Goal: Task Accomplishment & Management: Manage account settings

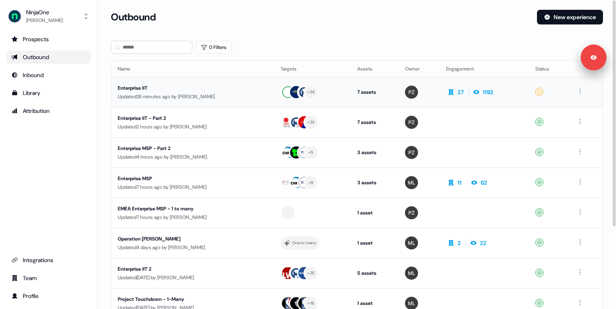
click at [227, 93] on div "Updated 26 minutes ago by Megan Lee" at bounding box center [193, 97] width 150 height 8
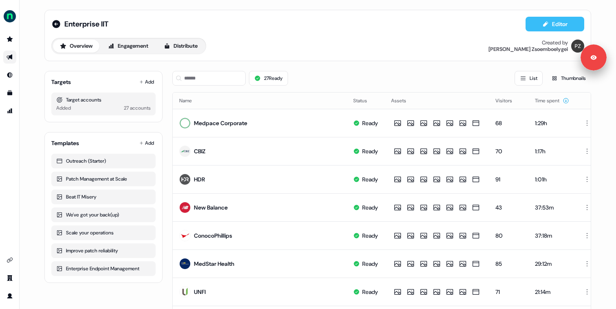
click at [543, 22] on icon at bounding box center [545, 23] width 5 height 5
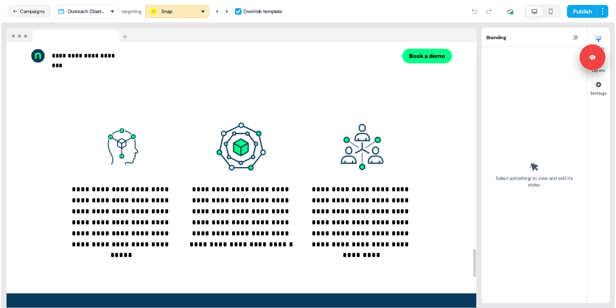
scroll to position [1937, 0]
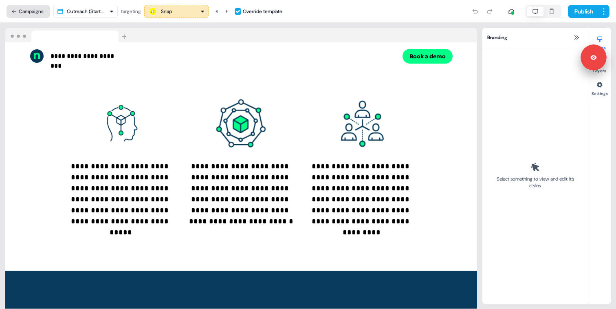
click at [38, 14] on button "Campaigns" at bounding box center [29, 11] width 44 height 13
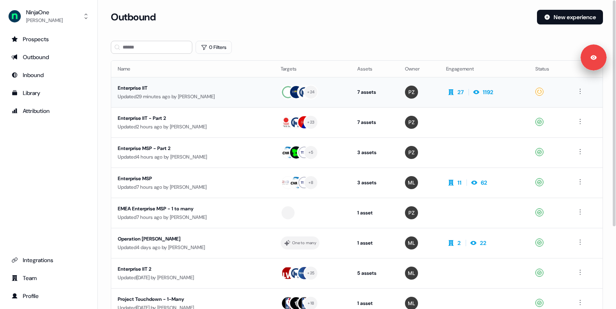
click at [177, 86] on div "Enterprise IIT" at bounding box center [193, 88] width 150 height 8
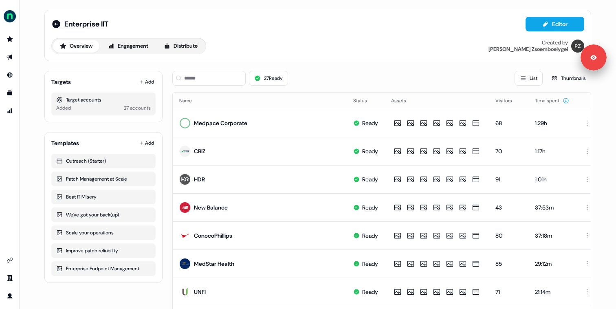
click at [32, 35] on div "Enterprise IIT Editor Overview Engagement Distribute Created by Petra Zsoemboel…" at bounding box center [318, 154] width 597 height 309
click at [307, 73] on div "27 Ready List Thumbnails" at bounding box center [381, 78] width 419 height 15
click at [301, 77] on div "27 Ready List Thumbnails" at bounding box center [381, 78] width 419 height 15
click at [309, 75] on div "27 Ready List Thumbnails" at bounding box center [381, 78] width 419 height 15
click at [316, 76] on div "27 Ready List Thumbnails" at bounding box center [381, 78] width 419 height 15
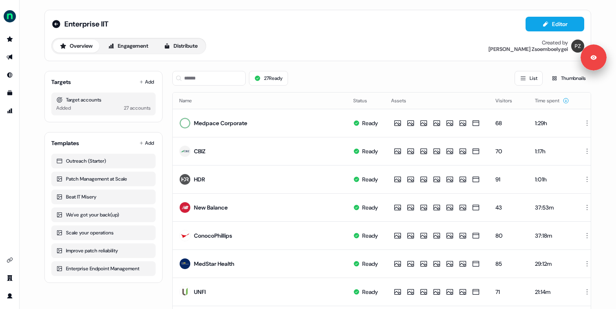
click at [316, 76] on div "27 Ready List Thumbnails" at bounding box center [381, 78] width 419 height 15
click at [318, 75] on div "27 Ready List Thumbnails" at bounding box center [381, 78] width 419 height 15
click at [333, 76] on div "27 Ready List Thumbnails" at bounding box center [381, 78] width 419 height 15
click at [326, 79] on div "27 Ready List Thumbnails" at bounding box center [381, 78] width 419 height 15
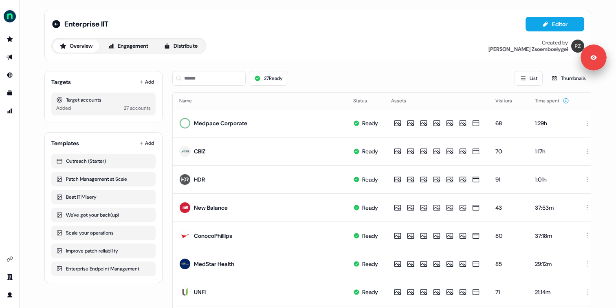
click at [328, 68] on div "27 Ready List Thumbnails" at bounding box center [381, 78] width 419 height 28
click at [552, 19] on button "Editor" at bounding box center [555, 24] width 59 height 15
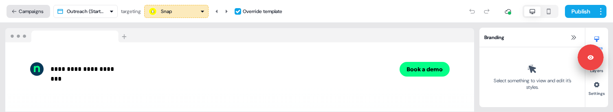
click at [39, 7] on button "Campaigns" at bounding box center [29, 11] width 44 height 13
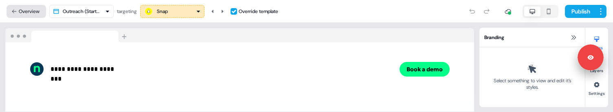
click at [26, 13] on button "Overview" at bounding box center [27, 11] width 40 height 13
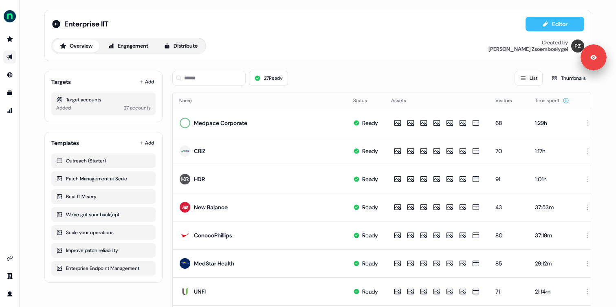
click at [540, 31] on button "Editor" at bounding box center [555, 24] width 59 height 15
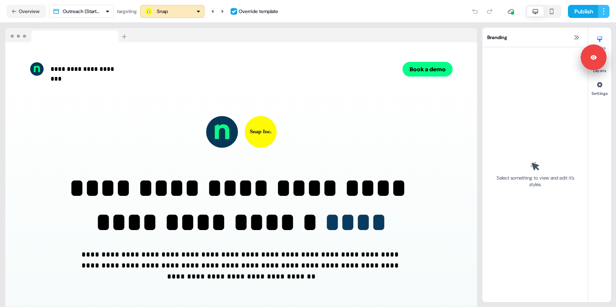
click at [604, 12] on html "**********" at bounding box center [308, 153] width 616 height 307
click at [569, 40] on span "View edit history" at bounding box center [581, 41] width 38 height 7
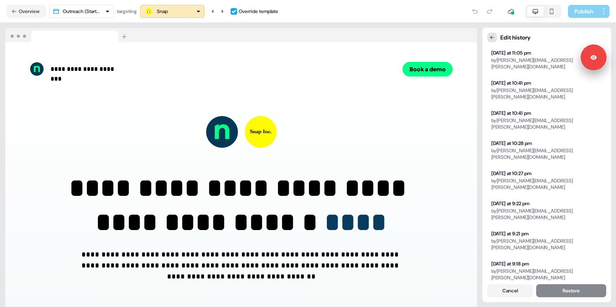
click at [494, 39] on icon at bounding box center [492, 37] width 5 height 5
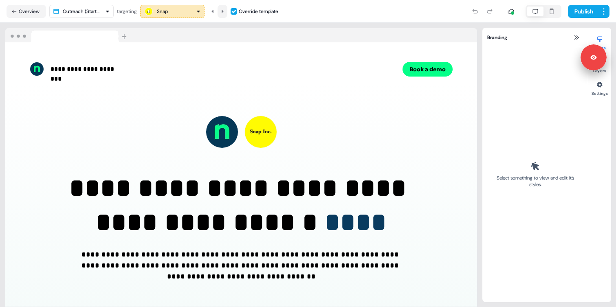
click at [223, 11] on icon at bounding box center [222, 11] width 5 height 5
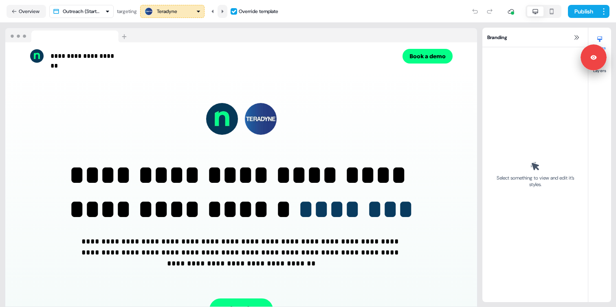
click at [223, 12] on icon at bounding box center [222, 11] width 5 height 5
click at [188, 13] on div "Entegris" at bounding box center [172, 12] width 57 height 10
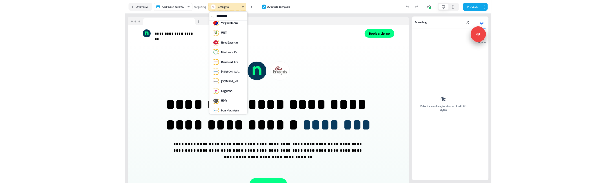
scroll to position [287, 0]
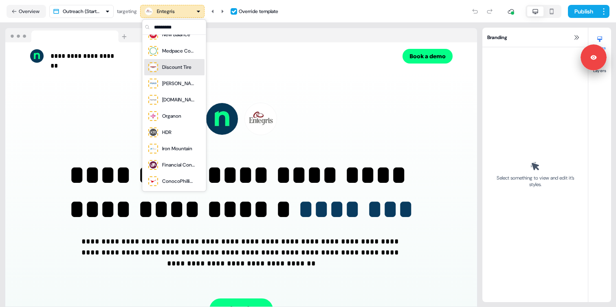
click at [119, 88] on div "**********" at bounding box center [241, 215] width 472 height 290
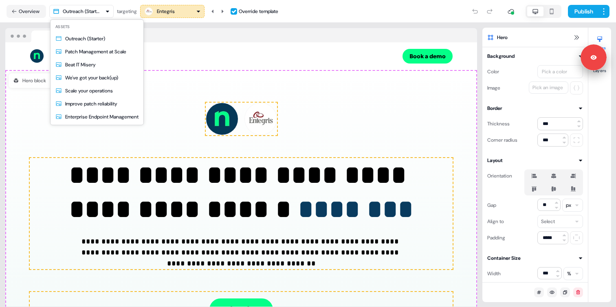
click at [106, 13] on html "**********" at bounding box center [308, 153] width 616 height 307
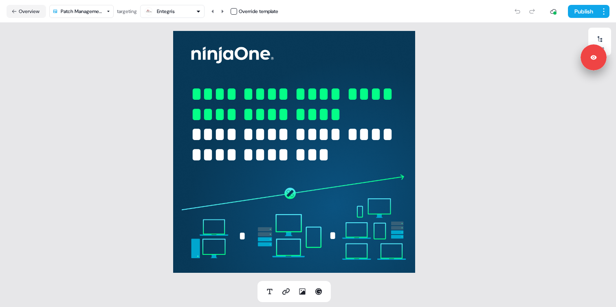
click at [468, 217] on div "**********" at bounding box center [294, 152] width 589 height 258
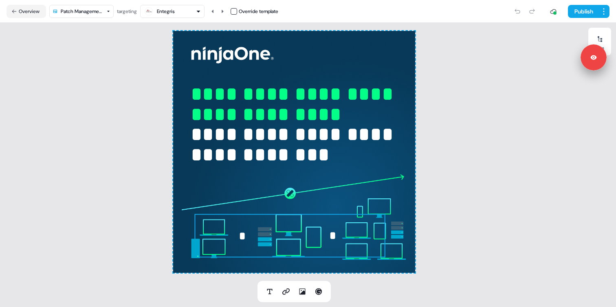
click at [304, 224] on img at bounding box center [289, 236] width 191 height 44
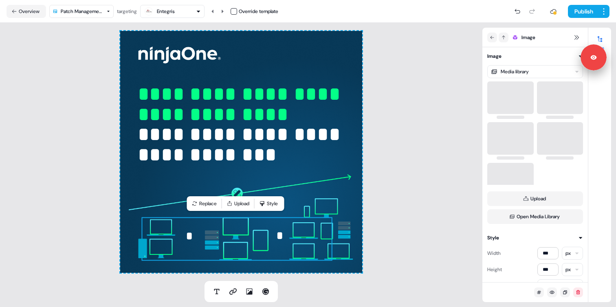
click at [423, 151] on div "**********" at bounding box center [241, 152] width 483 height 258
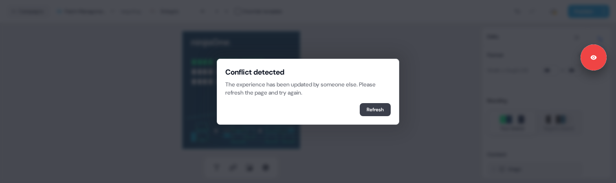
click at [374, 110] on button "Refresh" at bounding box center [375, 109] width 31 height 13
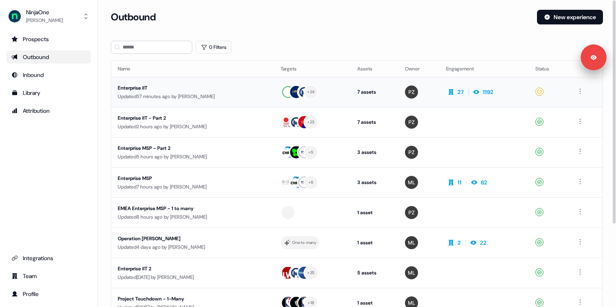
click at [180, 93] on div "Updated 57 minutes ago by [PERSON_NAME]" at bounding box center [193, 97] width 150 height 8
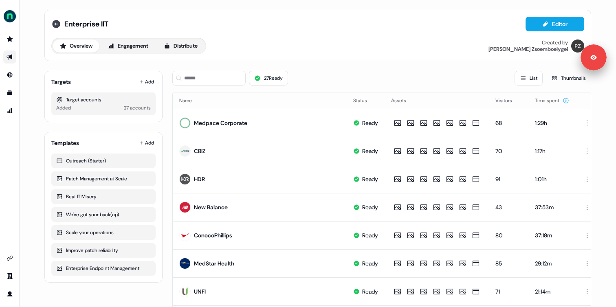
click at [56, 24] on icon at bounding box center [56, 24] width 10 height 10
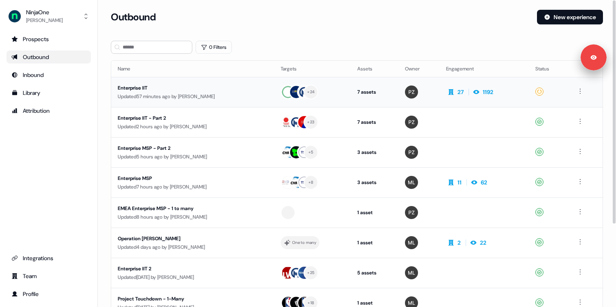
click at [231, 96] on div "Updated 57 minutes ago by Megan Lee" at bounding box center [193, 97] width 150 height 8
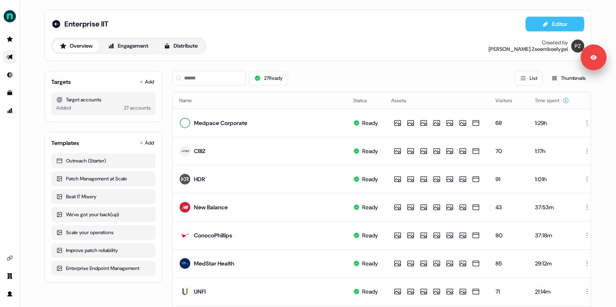
click at [543, 26] on icon at bounding box center [546, 24] width 7 height 7
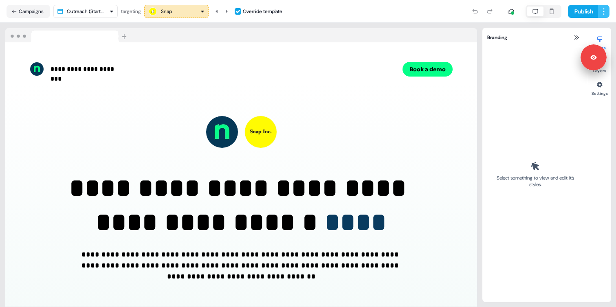
click at [604, 9] on html "**********" at bounding box center [308, 153] width 616 height 307
click at [571, 40] on span "View edit history" at bounding box center [581, 41] width 38 height 7
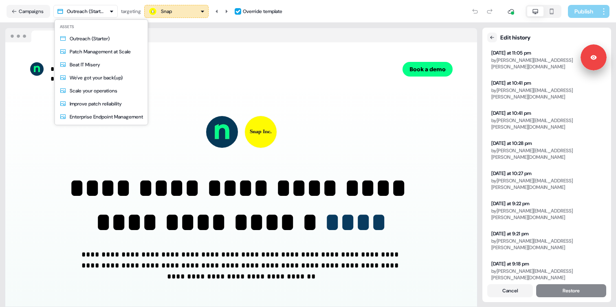
click at [112, 5] on html "**********" at bounding box center [308, 153] width 616 height 307
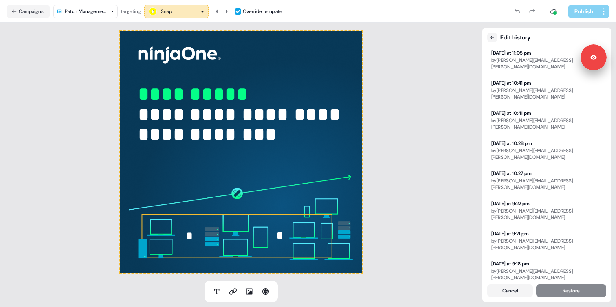
click at [241, 219] on img at bounding box center [236, 236] width 191 height 44
click at [181, 17] on button "Snap" at bounding box center [176, 11] width 64 height 13
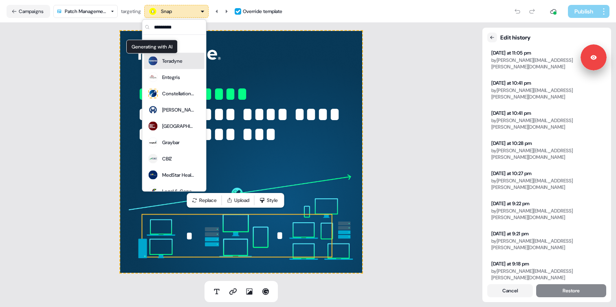
click at [168, 62] on div "Teradyne" at bounding box center [172, 61] width 20 height 8
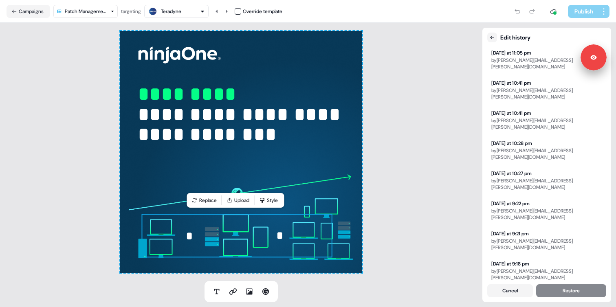
click at [243, 218] on img at bounding box center [236, 236] width 191 height 44
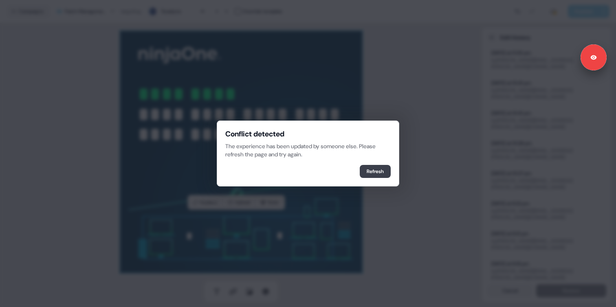
click at [369, 174] on button "Refresh" at bounding box center [375, 171] width 31 height 13
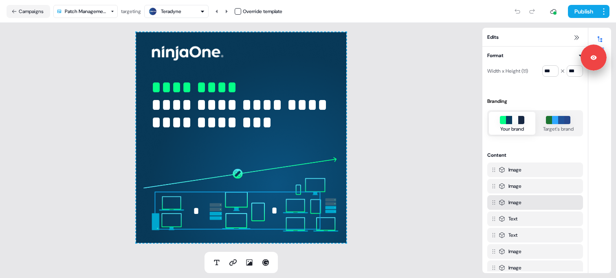
click at [243, 199] on img at bounding box center [237, 210] width 166 height 38
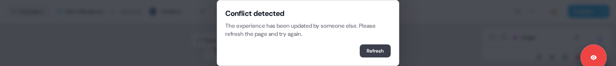
click at [375, 51] on button "Refresh" at bounding box center [375, 50] width 31 height 13
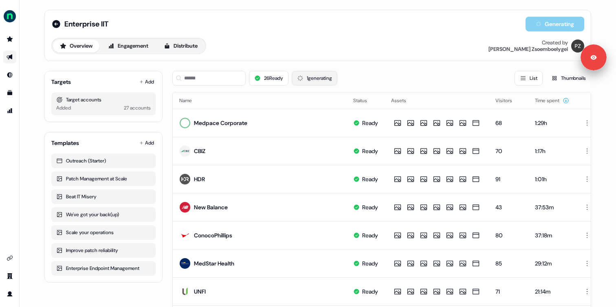
click at [326, 81] on button "1 generating" at bounding box center [315, 78] width 46 height 15
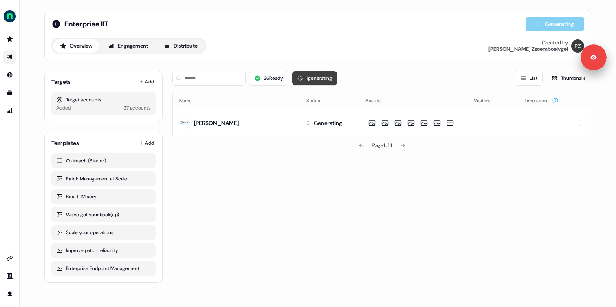
click at [319, 80] on button "1 generating" at bounding box center [315, 78] width 46 height 15
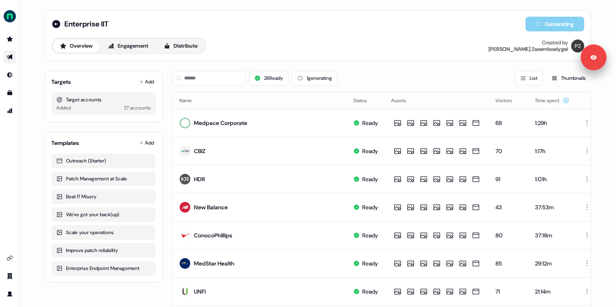
click at [356, 73] on div "26 Ready 1 generating List Thumbnails" at bounding box center [381, 78] width 419 height 15
click at [29, 201] on div "Enterprise IIT Generating Overview Engagement Distribute Created by Petra Zsoem…" at bounding box center [318, 153] width 597 height 307
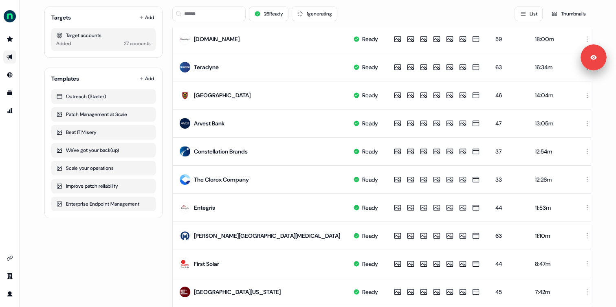
scroll to position [390, 0]
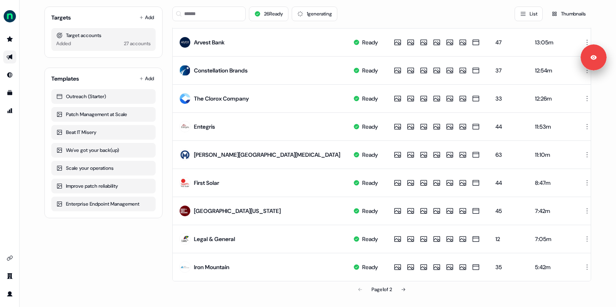
click at [30, 167] on div "Enterprise IIT Generating Overview Engagement Distribute Created by Petra Zsoem…" at bounding box center [318, 153] width 597 height 307
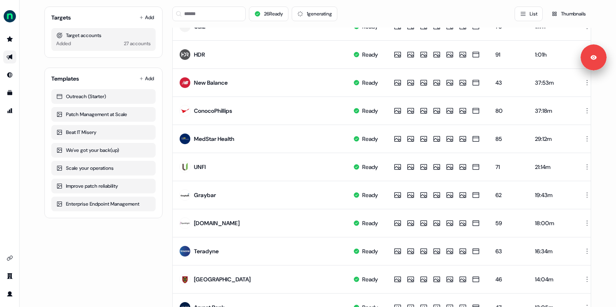
scroll to position [0, 0]
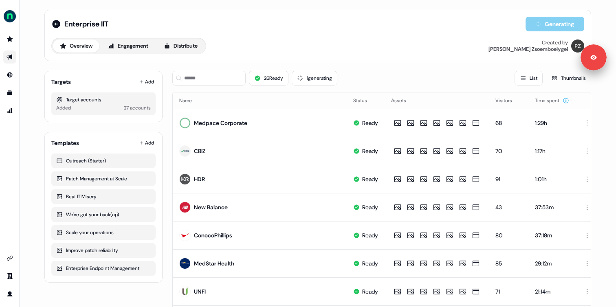
click at [292, 79] on div "26 Ready 1 generating" at bounding box center [254, 78] width 165 height 15
click at [298, 79] on icon at bounding box center [300, 78] width 7 height 7
click at [313, 79] on button "1 issues" at bounding box center [310, 78] width 36 height 15
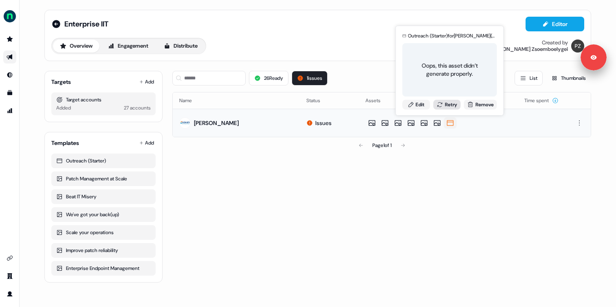
click at [446, 108] on button "Retry" at bounding box center [447, 105] width 28 height 10
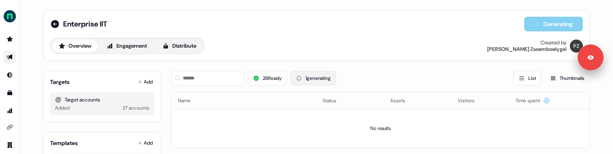
click at [309, 76] on button "1 generating" at bounding box center [314, 78] width 46 height 15
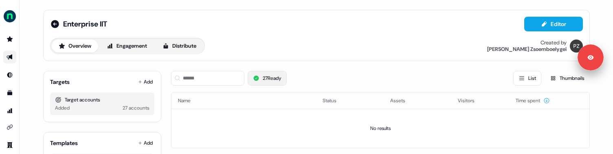
click at [275, 79] on button "27 Ready" at bounding box center [267, 78] width 39 height 15
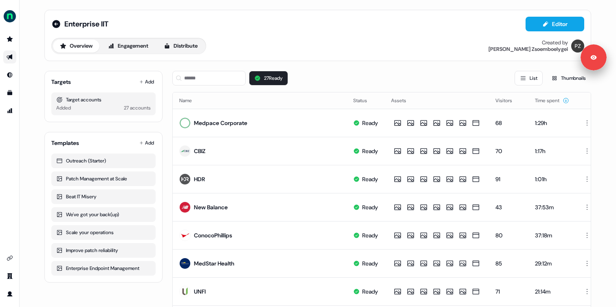
click at [324, 78] on div "27 Ready List Thumbnails" at bounding box center [381, 78] width 419 height 15
click at [282, 79] on button "27 Ready" at bounding box center [268, 78] width 39 height 15
click at [536, 28] on button "Editor" at bounding box center [555, 24] width 59 height 15
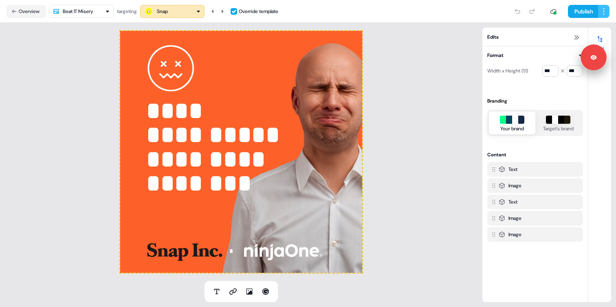
click at [604, 11] on html "**********" at bounding box center [308, 153] width 616 height 307
click at [569, 39] on span "View edit history" at bounding box center [581, 41] width 38 height 7
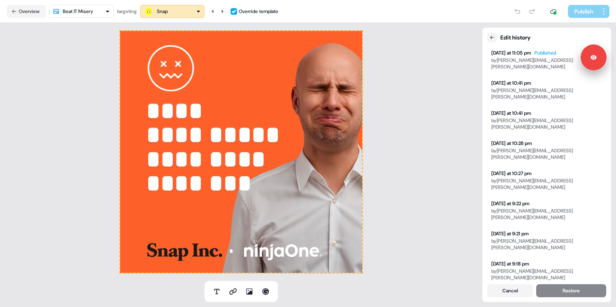
click at [102, 13] on html "**********" at bounding box center [308, 153] width 616 height 307
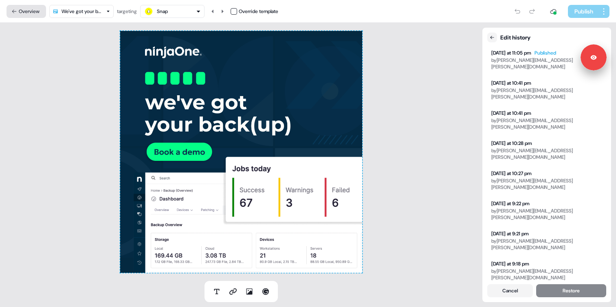
click at [24, 11] on button "Overview" at bounding box center [27, 11] width 40 height 13
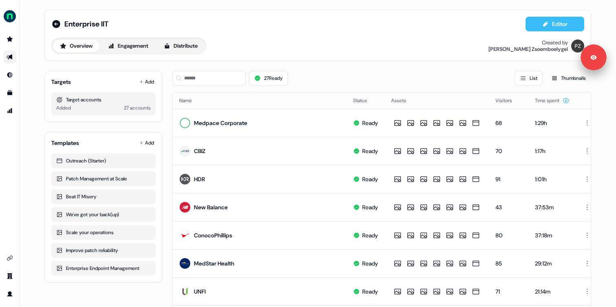
click at [541, 29] on button "Editor" at bounding box center [555, 24] width 59 height 15
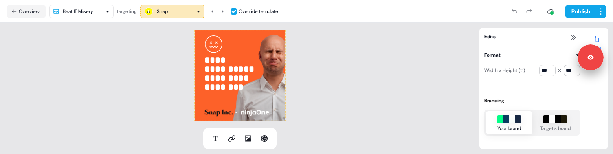
click at [75, 8] on html "**********" at bounding box center [306, 77] width 613 height 154
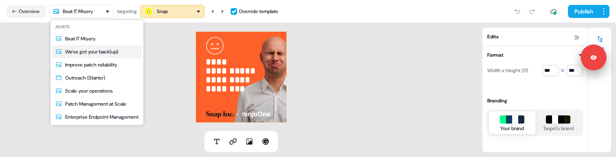
type input "***"
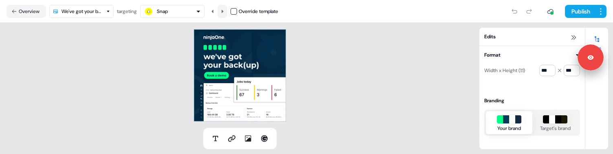
click at [221, 8] on button at bounding box center [223, 11] width 10 height 13
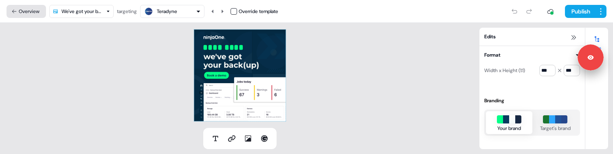
click at [26, 11] on button "Overview" at bounding box center [27, 11] width 40 height 13
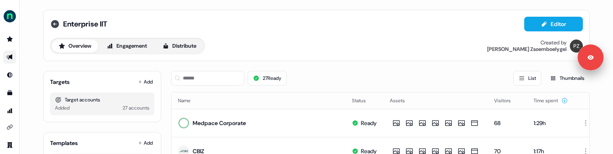
click at [57, 24] on icon at bounding box center [55, 24] width 8 height 8
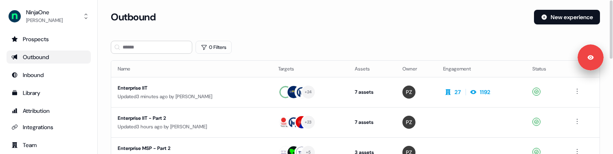
click at [128, 18] on h3 "Outbound" at bounding box center [133, 17] width 45 height 12
click at [128, 17] on h3 "Outbound" at bounding box center [133, 17] width 45 height 12
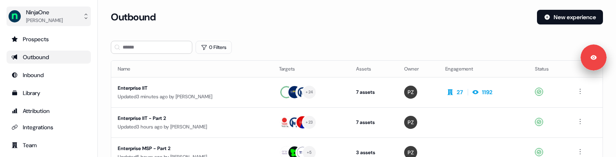
click at [81, 14] on button "NinjaOne Megan Lee" at bounding box center [49, 17] width 84 height 20
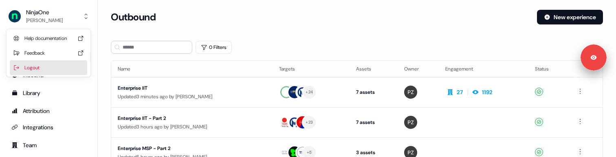
click at [62, 64] on div "Logout" at bounding box center [48, 67] width 77 height 15
